Goal: Navigation & Orientation: Find specific page/section

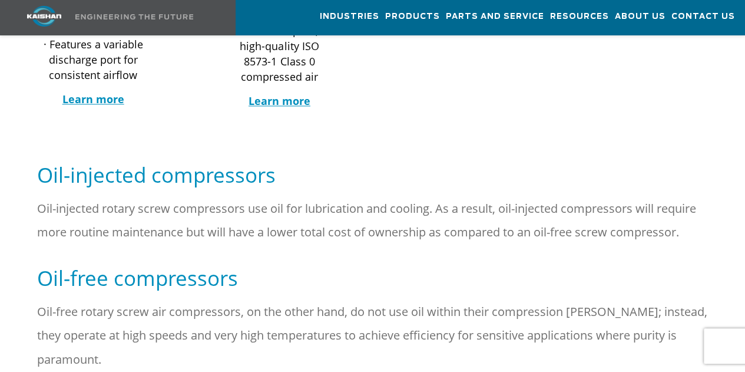
scroll to position [648, 0]
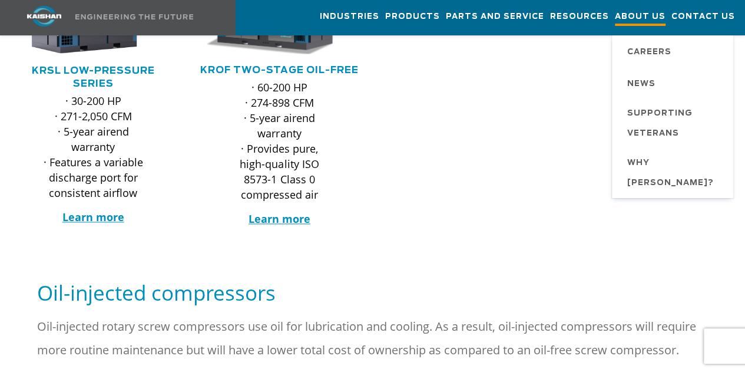
click at [641, 16] on span "About Us" at bounding box center [640, 18] width 51 height 16
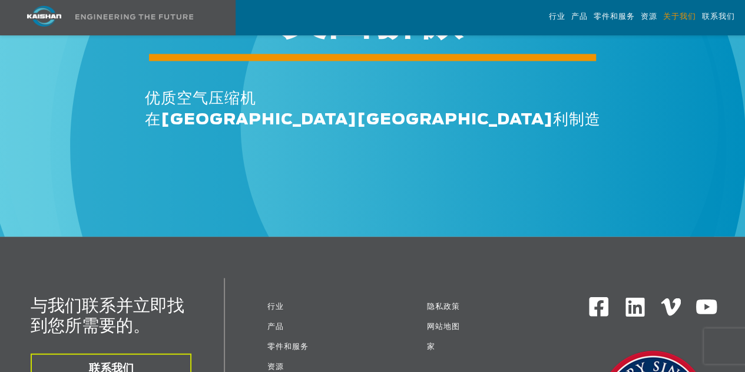
scroll to position [3476, 0]
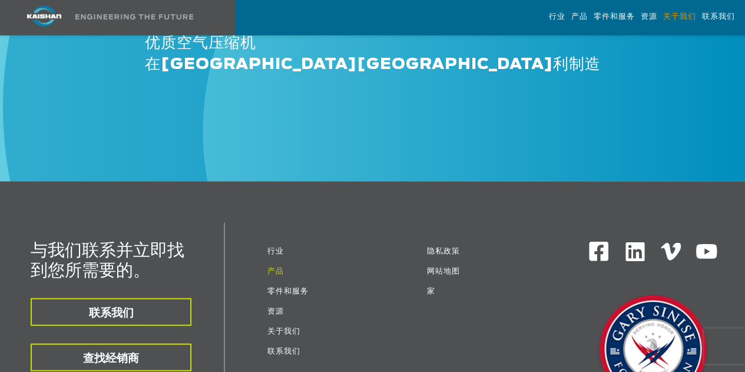
click at [277, 267] on font "产品" at bounding box center [275, 271] width 16 height 8
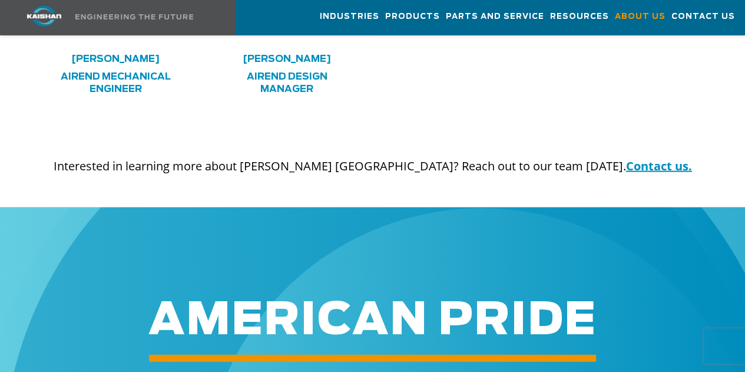
scroll to position [3458, 0]
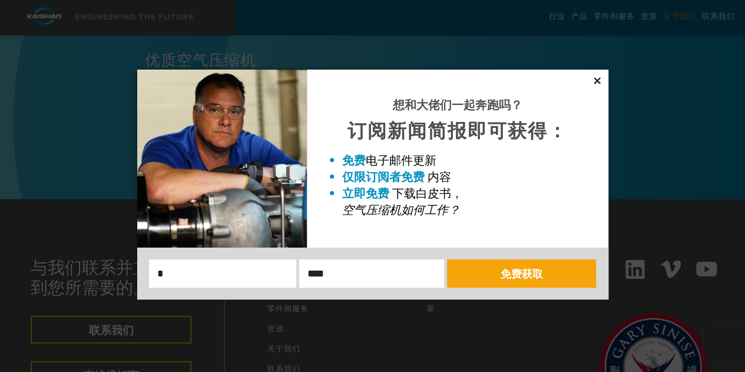
click at [600, 77] on icon at bounding box center [597, 80] width 11 height 11
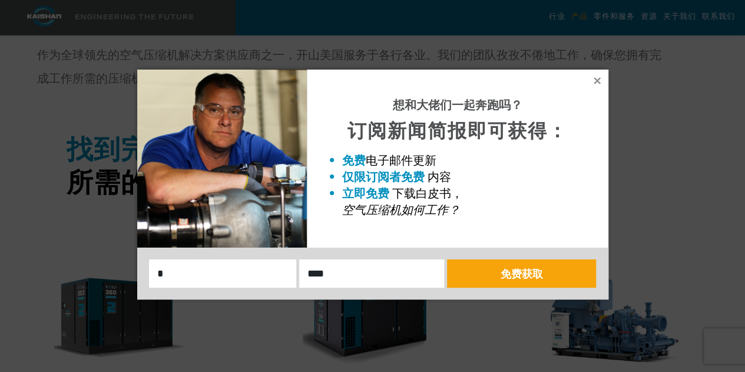
scroll to position [530, 0]
click at [594, 82] on icon at bounding box center [597, 80] width 11 height 11
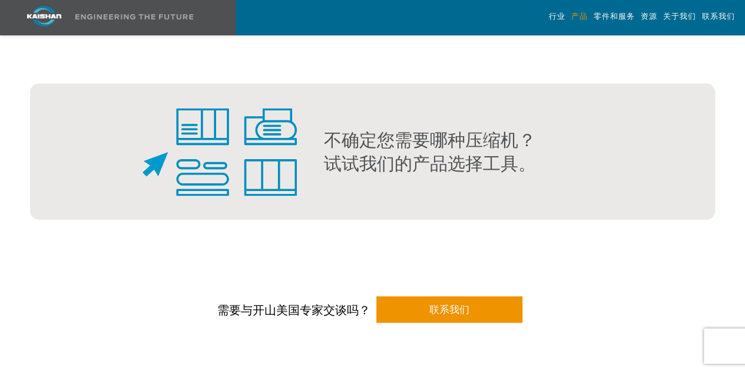
scroll to position [1237, 0]
